Goal: Task Accomplishment & Management: Manage account settings

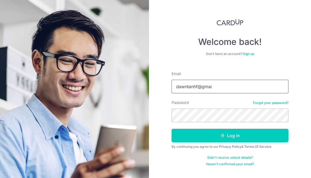
click at [216, 87] on input "dawntanhf@gmai" at bounding box center [229, 87] width 117 height 14
type input "[EMAIL_ADDRESS][DOMAIN_NAME]"
click at [171, 129] on button "Log in" at bounding box center [229, 136] width 117 height 14
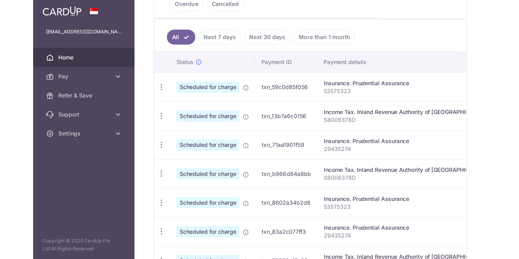
scroll to position [131, 0]
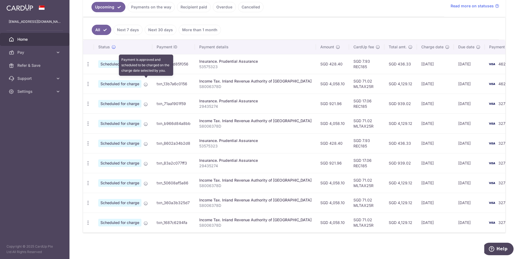
click at [145, 82] on icon at bounding box center [146, 84] width 4 height 4
click at [133, 82] on span "Scheduled for charge" at bounding box center [119, 84] width 43 height 8
click at [88, 81] on icon "button" at bounding box center [88, 84] width 6 height 6
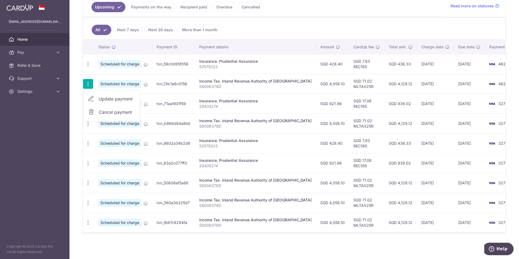
click at [114, 97] on span "Update payment" at bounding box center [117, 99] width 37 height 7
radio input "true"
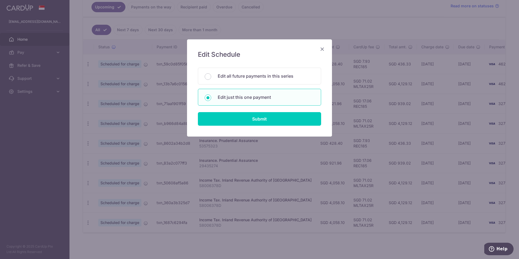
click at [311, 49] on icon "Close" at bounding box center [322, 49] width 7 height 7
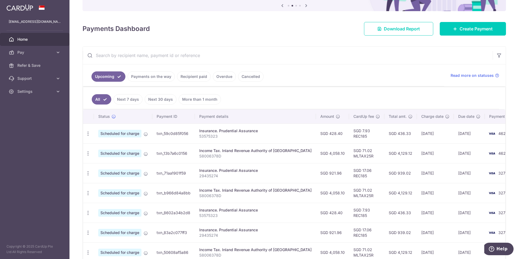
scroll to position [0, 0]
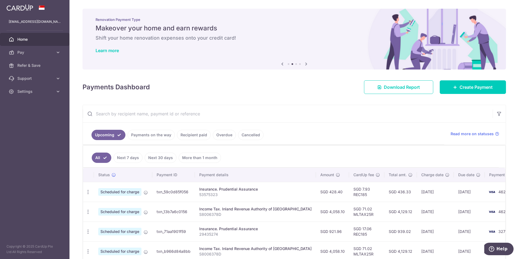
click at [26, 38] on span "Home" at bounding box center [35, 39] width 36 height 5
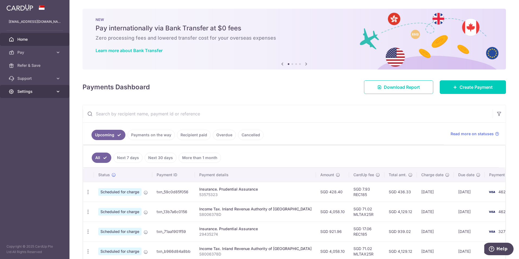
click at [32, 91] on span "Settings" at bounding box center [35, 91] width 36 height 5
click at [28, 118] on span "Logout" at bounding box center [35, 117] width 36 height 5
